Goal: Transaction & Acquisition: Purchase product/service

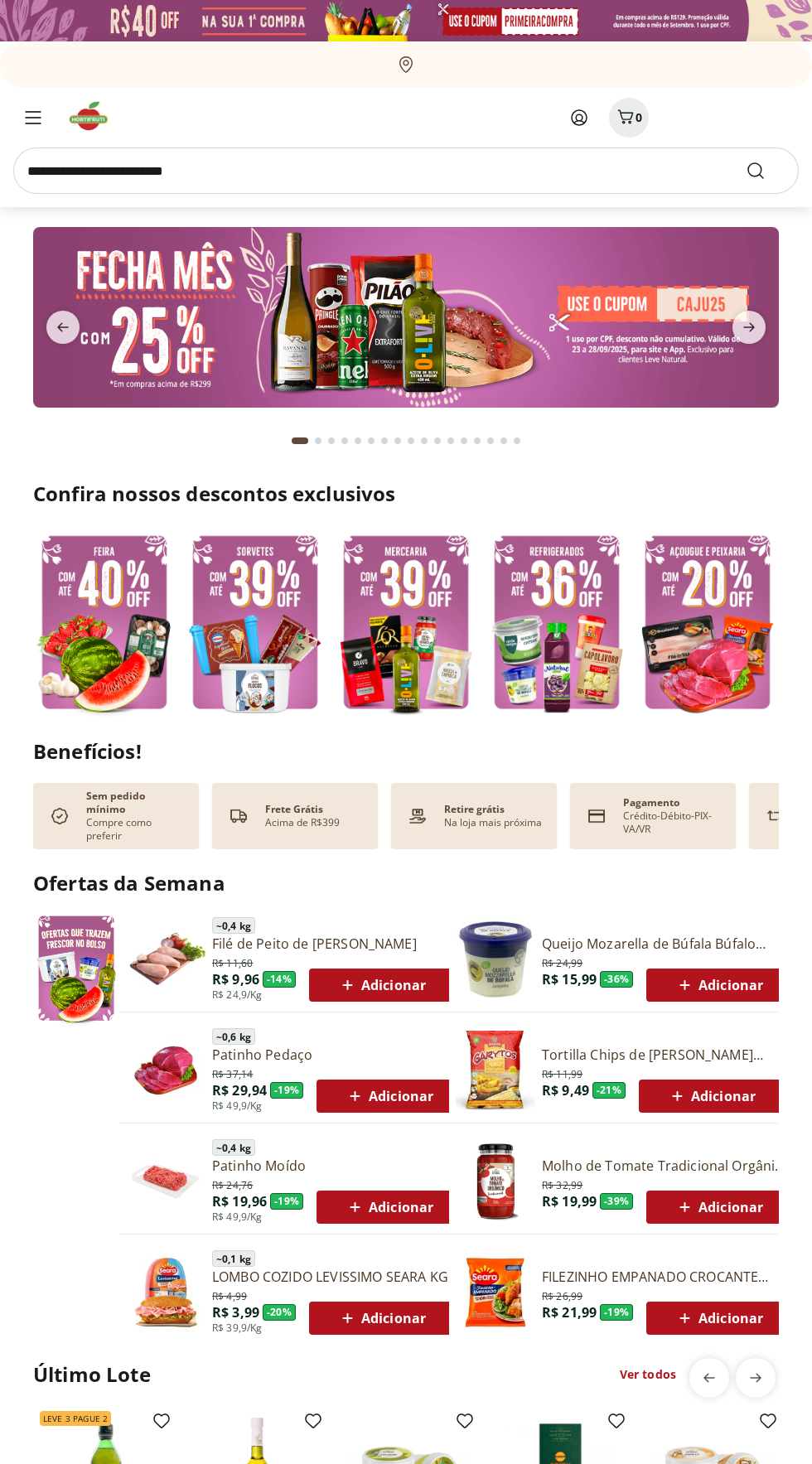
click at [65, 168] on input "search" at bounding box center [406, 171] width 785 height 46
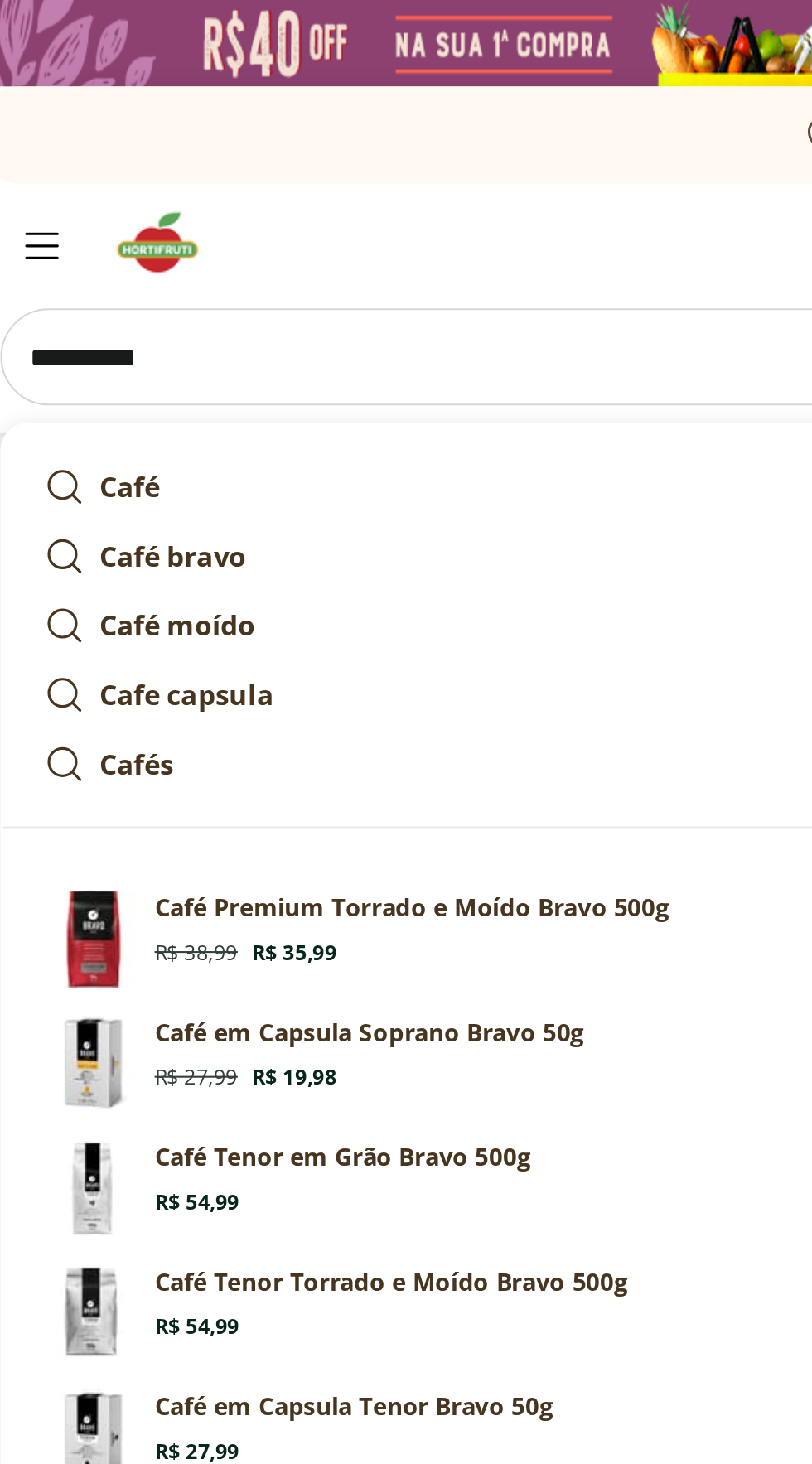
type input "**********"
click at [746, 160] on button "Submit Search" at bounding box center [765, 171] width 40 height 20
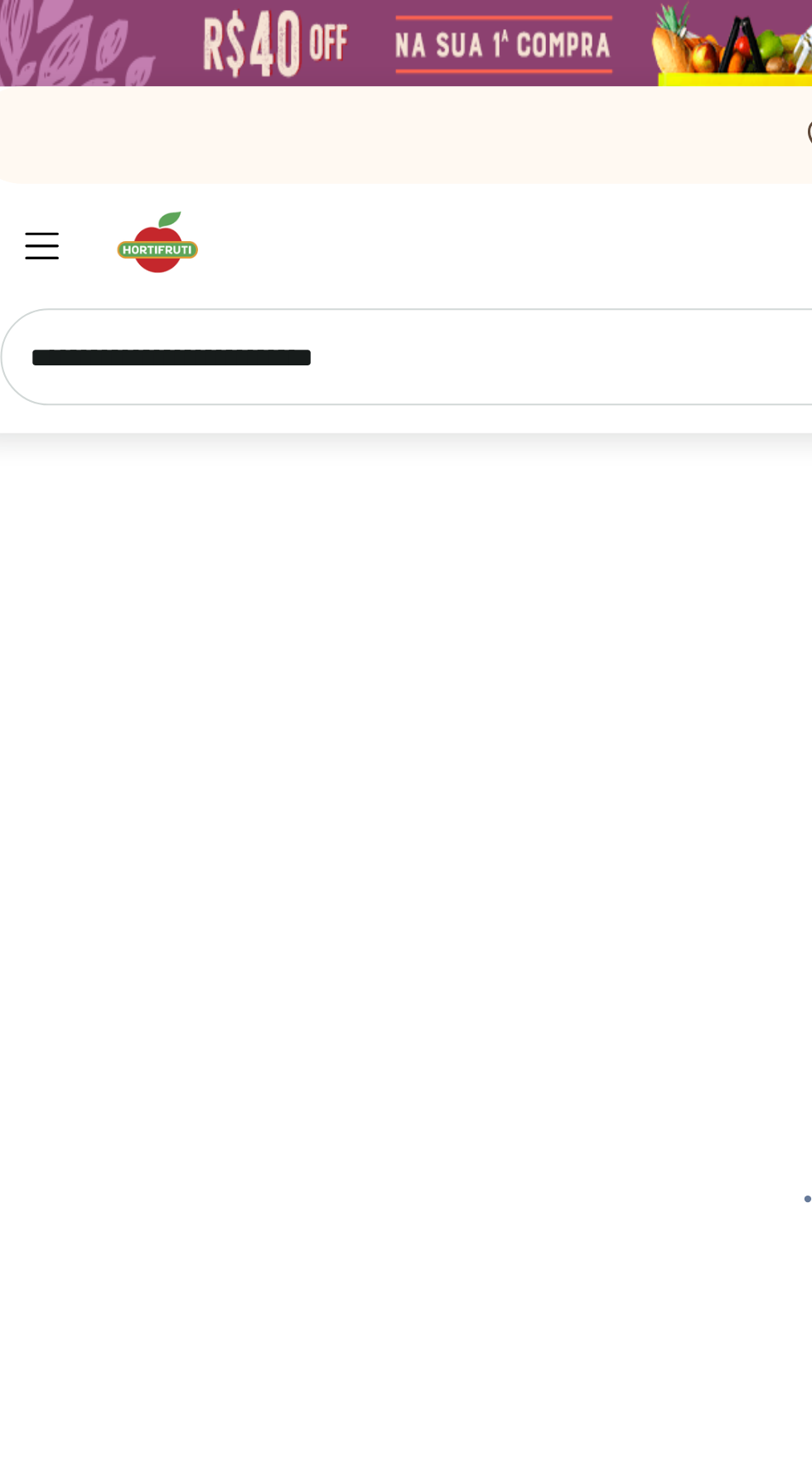
select select "**********"
